Goal: Find specific page/section: Find specific page/section

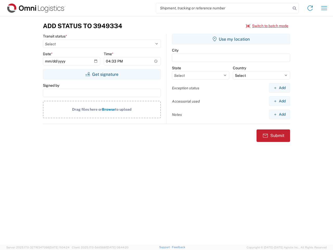
click at [223, 8] on input "search" at bounding box center [223, 8] width 135 height 10
click at [294, 8] on icon at bounding box center [294, 8] width 7 height 7
click at [310, 8] on icon at bounding box center [310, 8] width 8 height 8
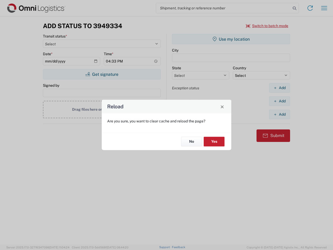
click at [324, 8] on div "Reload Are you sure, you want to clear cache and reload the page? No Yes" at bounding box center [166, 125] width 333 height 250
click at [267, 26] on div "Reload Are you sure, you want to clear cache and reload the page? No Yes" at bounding box center [166, 125] width 333 height 250
click at [102, 74] on div "Reload Are you sure, you want to clear cache and reload the page? No Yes" at bounding box center [166, 125] width 333 height 250
click at [231, 39] on div "Reload Are you sure, you want to clear cache and reload the page? No Yes" at bounding box center [166, 125] width 333 height 250
click at [279, 88] on div "Reload Are you sure, you want to clear cache and reload the page? No Yes" at bounding box center [166, 125] width 333 height 250
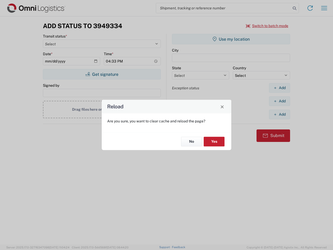
click at [279, 101] on div "Reload Are you sure, you want to clear cache and reload the page? No Yes" at bounding box center [166, 125] width 333 height 250
click at [279, 114] on div "Reload Are you sure, you want to clear cache and reload the page? No Yes" at bounding box center [166, 125] width 333 height 250
